Goal: Transaction & Acquisition: Obtain resource

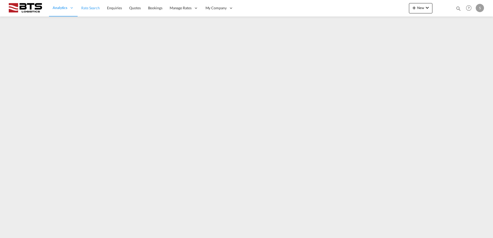
click at [93, 9] on span "Rate Search" at bounding box center [90, 8] width 19 height 4
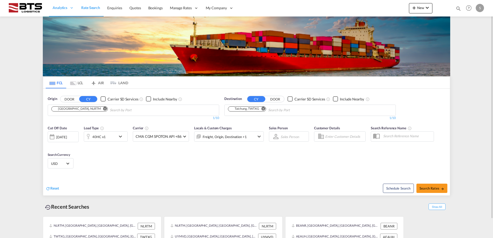
click at [77, 110] on div "[GEOGRAPHIC_DATA], NLRTM" at bounding box center [77, 109] width 48 height 4
click at [103, 109] on md-icon "Remove" at bounding box center [105, 109] width 4 height 4
click at [80, 111] on input "Chips input." at bounding box center [75, 110] width 49 height 8
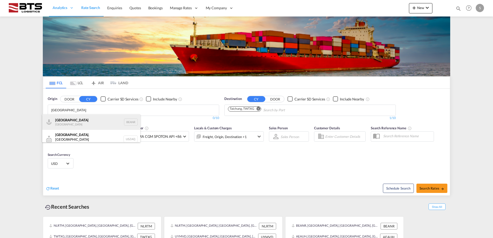
type input "[GEOGRAPHIC_DATA]"
click at [79, 119] on div "Antwerp [GEOGRAPHIC_DATA] BEANR" at bounding box center [91, 121] width 98 height 15
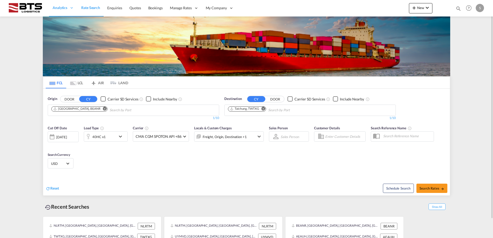
click at [262, 109] on md-icon "Remove" at bounding box center [263, 109] width 4 height 4
click at [246, 110] on body "Analytics Reports Dashboard Rate Search Enquiries Quotes Bookings" at bounding box center [246, 119] width 493 height 238
type input "jeddah"
click at [247, 117] on div "Jeddah [GEOGRAPHIC_DATA] SAJED" at bounding box center [268, 121] width 98 height 15
click at [121, 136] on md-icon "icon-chevron-down" at bounding box center [121, 136] width 9 height 6
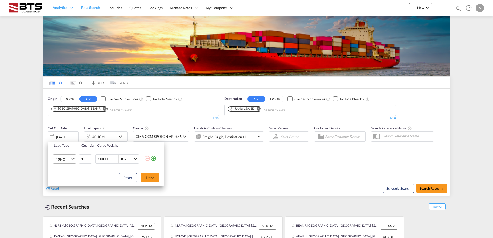
click at [71, 158] on span "Choose: \a40HC" at bounding box center [72, 158] width 3 height 3
click at [67, 135] on md-option "20GP" at bounding box center [69, 134] width 35 height 12
click at [147, 178] on button "Done" at bounding box center [150, 177] width 18 height 9
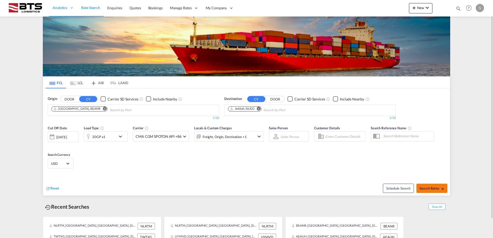
click at [428, 186] on span "Search Rates" at bounding box center [431, 188] width 25 height 4
type input "BEANR to SAJED / [DATE]"
